Goal: Browse casually

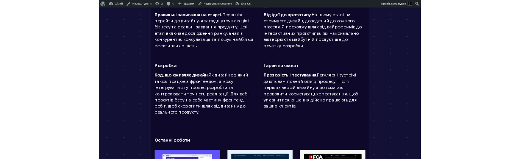
scroll to position [365, 0]
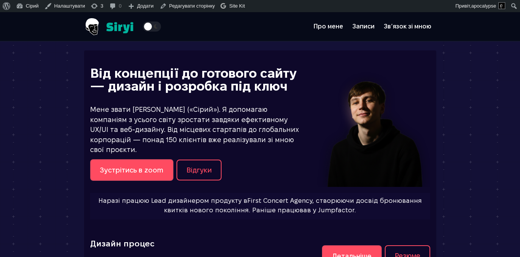
scroll to position [57, 0]
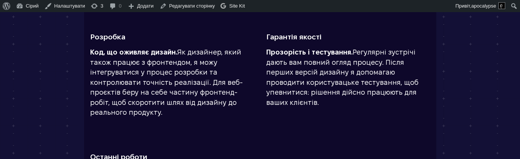
scroll to position [363, 0]
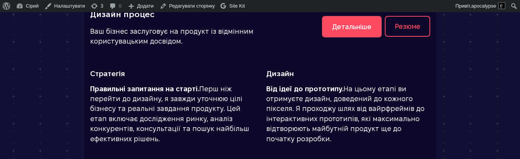
scroll to position [230, 0]
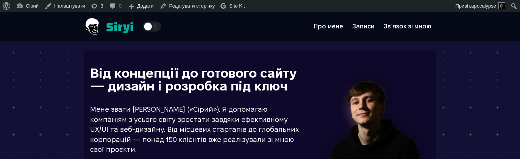
click at [143, 28] on span "Theme switcher" at bounding box center [152, 26] width 18 height 10
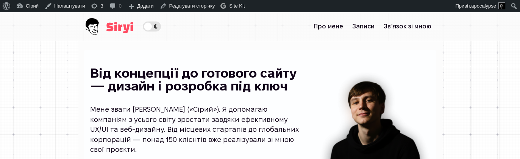
click at [84, 32] on img at bounding box center [108, 26] width 49 height 29
click at [143, 29] on span "Theme switcher" at bounding box center [152, 26] width 18 height 10
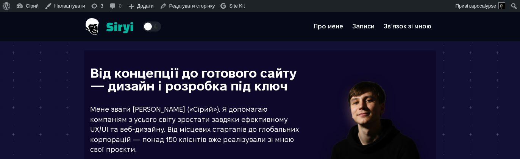
click at [143, 29] on span "Theme switcher" at bounding box center [152, 26] width 18 height 10
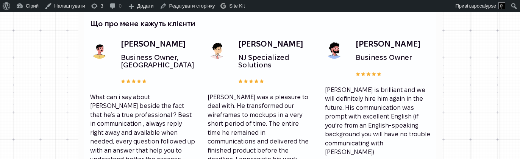
scroll to position [945, 0]
